Goal: Task Accomplishment & Management: Use online tool/utility

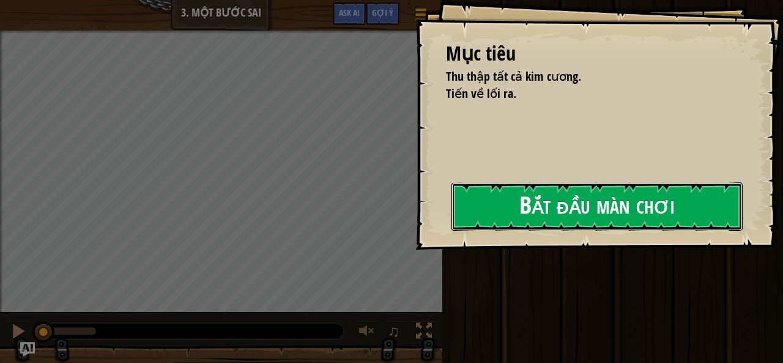
click at [624, 211] on button "Bắt đầu màn chơi" at bounding box center [596, 206] width 291 height 48
click at [611, 188] on button "Bắt đầu màn chơi" at bounding box center [596, 206] width 291 height 48
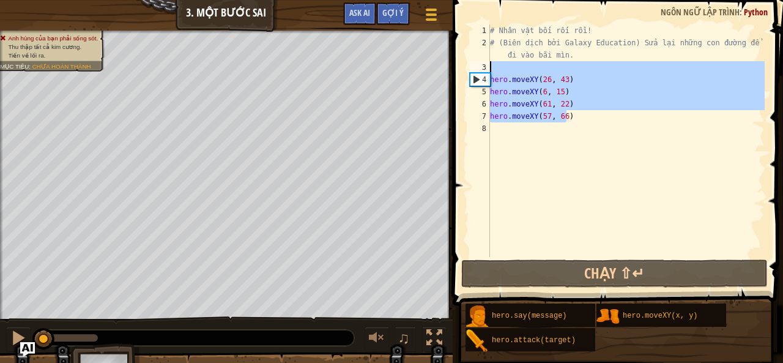
drag, startPoint x: 561, startPoint y: 103, endPoint x: 484, endPoint y: 67, distance: 85.1
click at [484, 67] on div "1 2 3 4 5 6 7 8 # Nhân vật bối rối rồi! # (Biên dịch bởi Galaxy Education) Sửa …" at bounding box center [615, 140] width 297 height 232
type textarea "hero.moveXY(26, 43)"
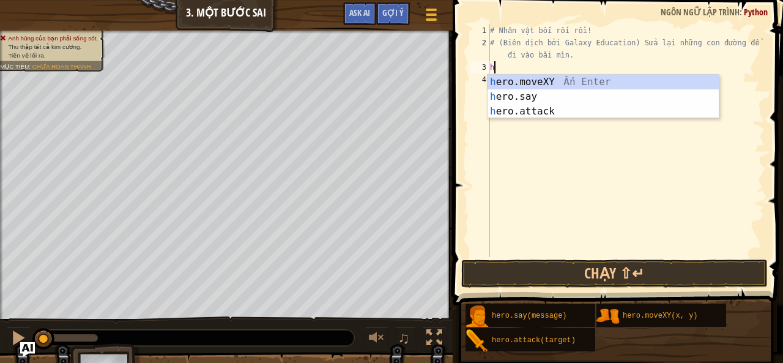
scroll to position [6, 0]
click at [575, 78] on div "h ero.moveXY Ấn Enter h ero.say Ấn Enter h ero.attack Ấn Enter" at bounding box center [603, 111] width 232 height 73
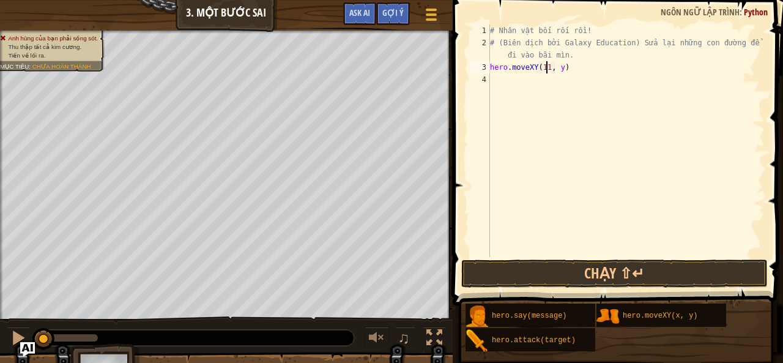
scroll to position [6, 4]
click at [559, 69] on div "# Nhân vật bối rối rồi! # (Biên dịch bởi Galaxy Education) Sửa lại những con đư…" at bounding box center [625, 152] width 277 height 257
type textarea "hero.moveXY(11, 36)"
click at [504, 83] on div "# Nhân vật bối rối rồi! # (Biên dịch bởi Galaxy Education) Sửa lại những con đư…" at bounding box center [625, 152] width 277 height 257
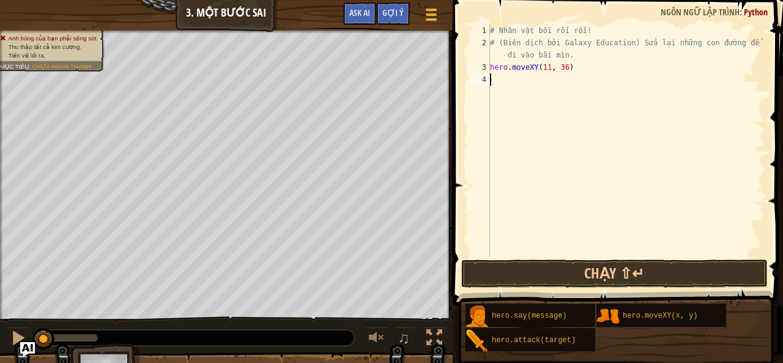
scroll to position [6, 0]
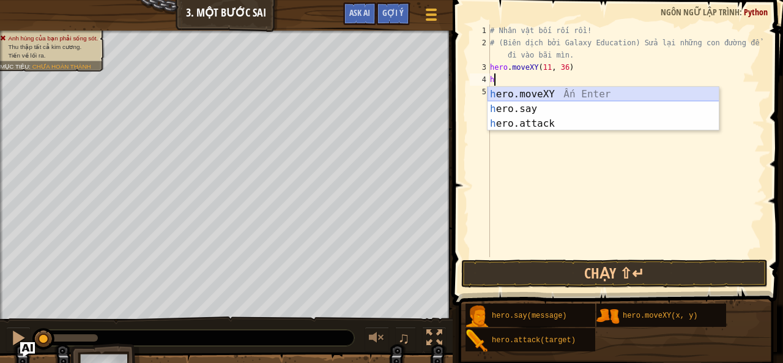
click at [561, 96] on div "h ero.moveXY Ấn Enter h ero.say Ấn Enter h ero.attack Ấn Enter" at bounding box center [603, 123] width 232 height 73
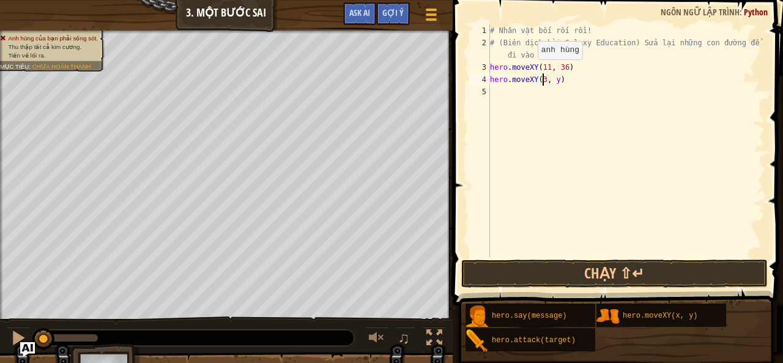
scroll to position [6, 4]
click at [560, 79] on div "# Nhân vật bối rối rồi! # (Biên dịch bởi Galaxy Education) Sửa lại những con đư…" at bounding box center [625, 152] width 277 height 257
type textarea "hero.moveXY(35, 25)"
click at [515, 90] on div "# Nhân vật bối rối rồi! # (Biên dịch bởi Galaxy Education) Sửa lại những con đư…" at bounding box center [625, 152] width 277 height 257
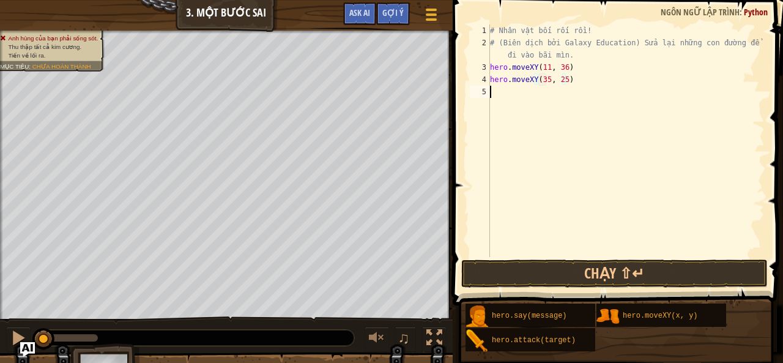
scroll to position [6, 0]
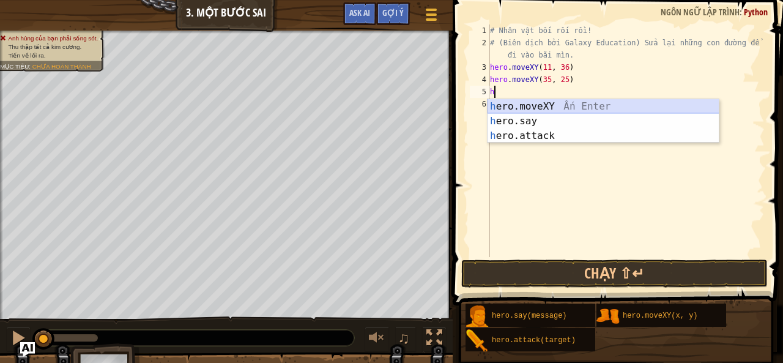
click at [536, 108] on div "h ero.moveXY Ấn Enter h ero.say Ấn Enter h ero.attack Ấn Enter" at bounding box center [603, 135] width 232 height 73
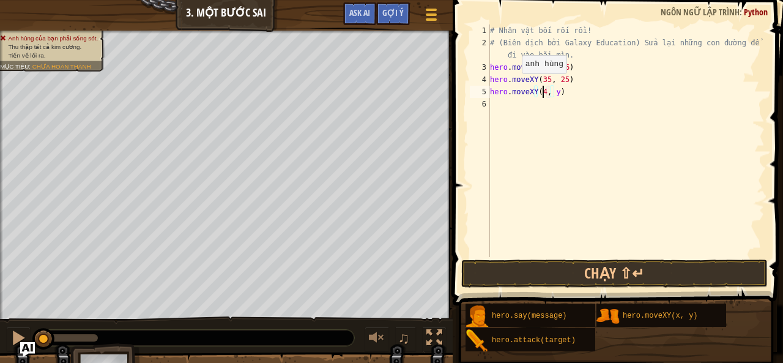
scroll to position [6, 4]
click at [560, 95] on div "# Nhân vật bối rối rồi! # (Biên dịch bởi Galaxy Education) Sửa lại những con đư…" at bounding box center [625, 152] width 277 height 257
type textarea "hero.moveXY(40, 56)"
click at [500, 105] on div "# Nhân vật bối rối rồi! # (Biên dịch bởi Galaxy Education) Sửa lại những con đư…" at bounding box center [625, 152] width 277 height 257
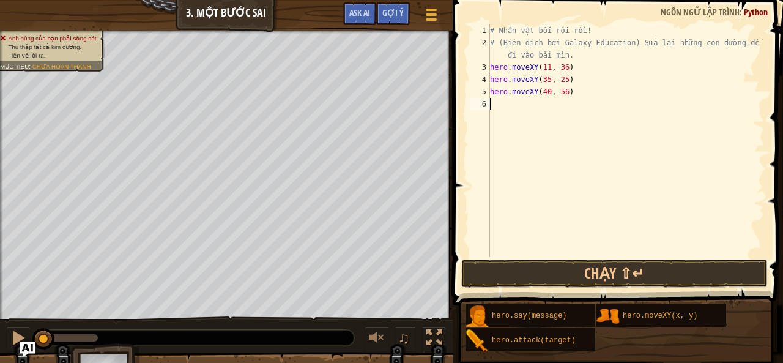
scroll to position [6, 0]
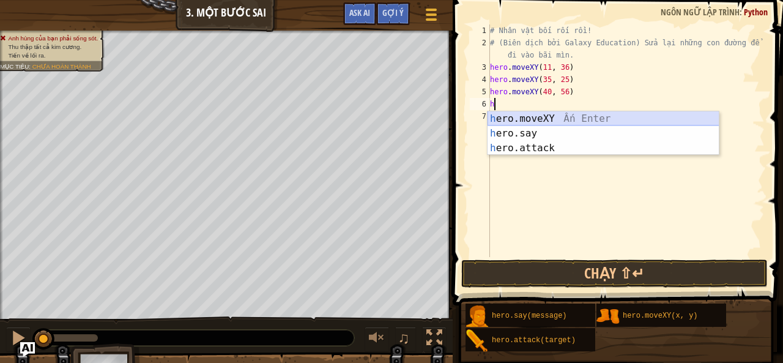
click at [553, 118] on div "h ero.moveXY Ấn Enter h ero.say Ấn Enter h ero.attack Ấn Enter" at bounding box center [603, 147] width 232 height 73
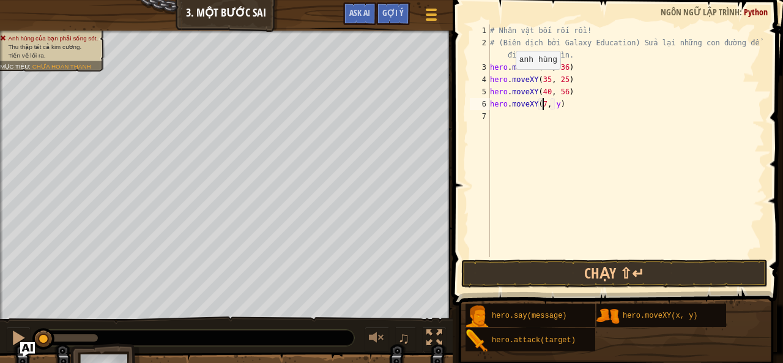
scroll to position [6, 4]
drag, startPoint x: 559, startPoint y: 106, endPoint x: 552, endPoint y: 108, distance: 7.7
click at [561, 106] on div "# Nhân vật bối rối rồi! # (Biên dịch bởi Galaxy Education) Sửa lại những con đư…" at bounding box center [625, 152] width 277 height 257
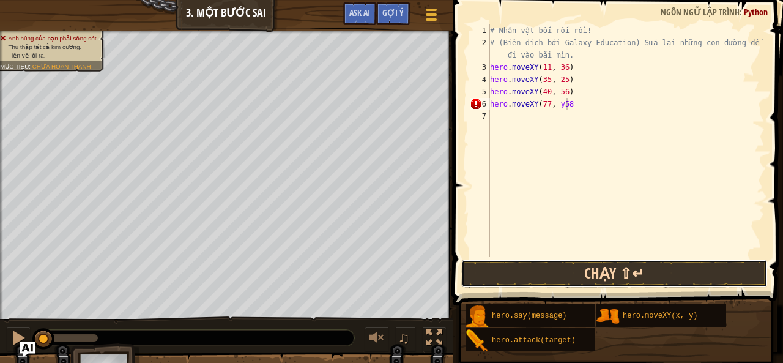
click at [589, 277] on button "Chạy ⇧↵" at bounding box center [614, 273] width 306 height 28
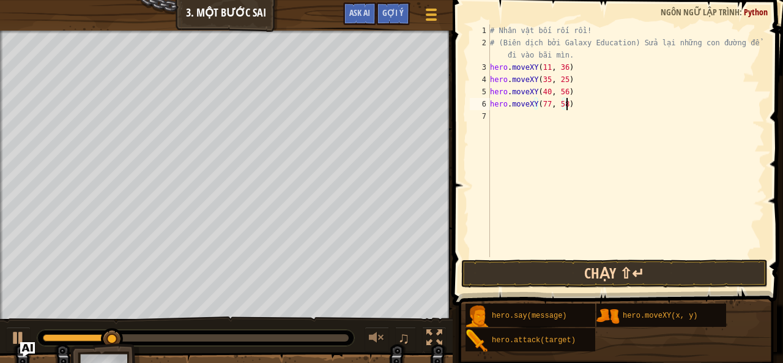
type textarea "hero.moveXY(77, 58)"
click at [611, 266] on button "Chạy ⇧↵" at bounding box center [614, 273] width 306 height 28
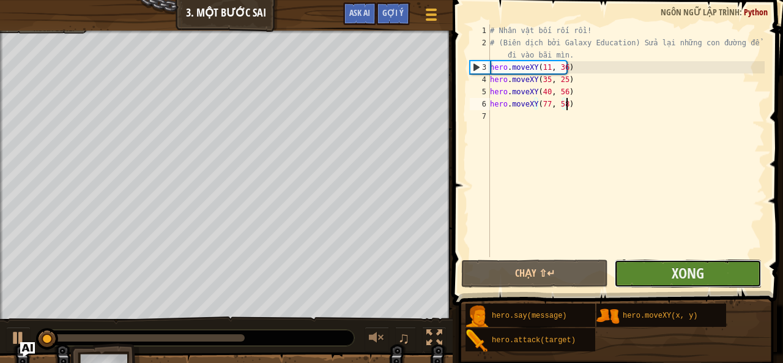
click at [737, 272] on button "Xong" at bounding box center [687, 273] width 147 height 28
